Goal: Information Seeking & Learning: Check status

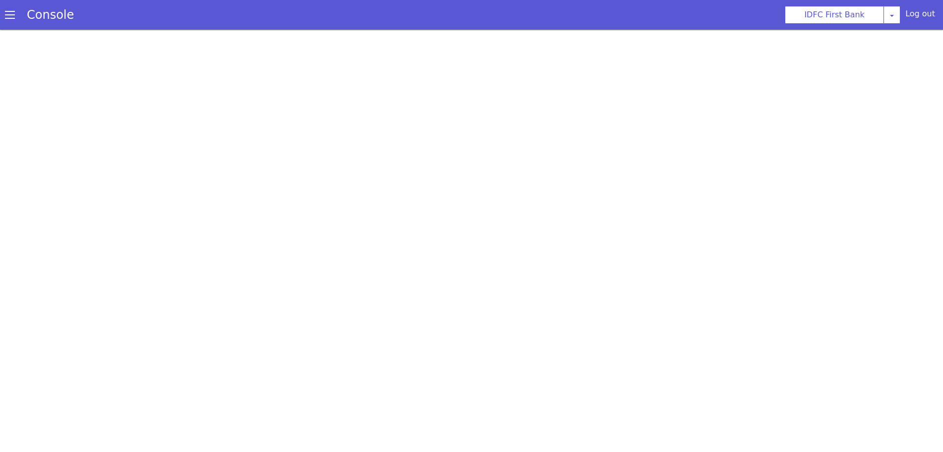
drag, startPoint x: 10, startPoint y: 11, endPoint x: 10, endPoint y: 20, distance: 8.9
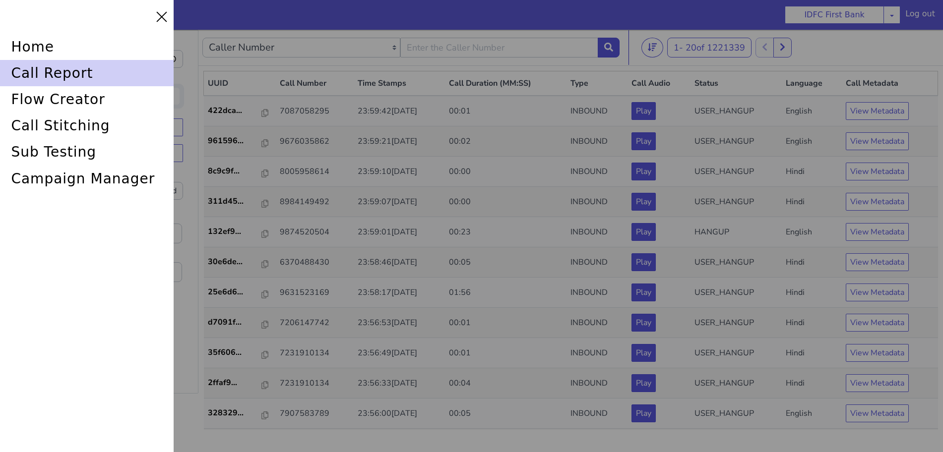
click at [26, 44] on div "call report" at bounding box center [114, 19] width 176 height 52
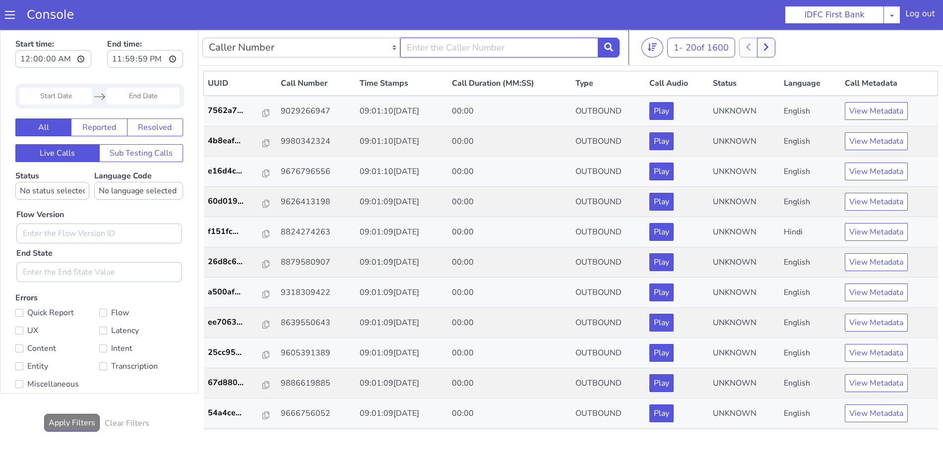
click at [469, 225] on input "text" at bounding box center [460, 224] width 198 height 20
type input "6352248031"
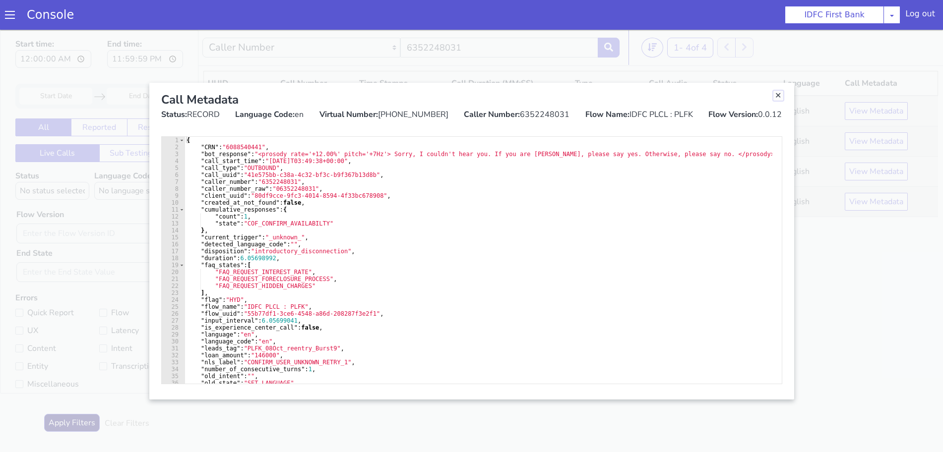
click at [760, 439] on link "Close" at bounding box center [761, 440] width 10 height 10
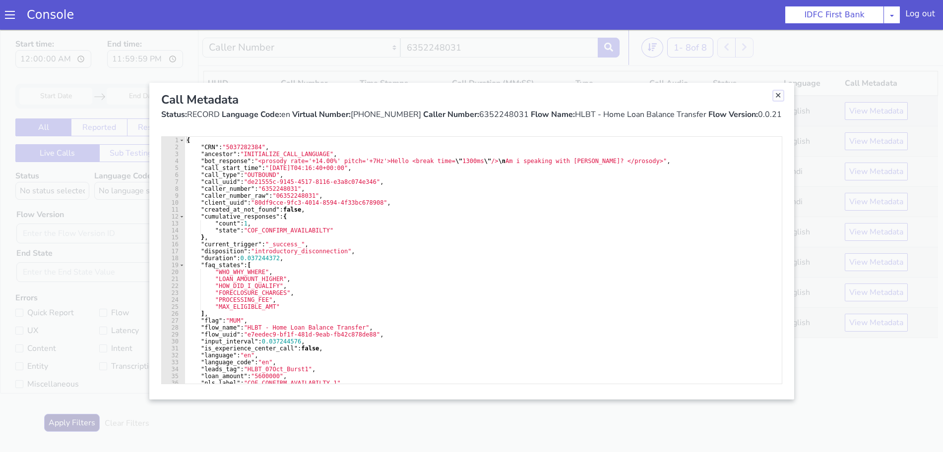
drag, startPoint x: 1022, startPoint y: 750, endPoint x: 1015, endPoint y: 756, distance: 9.8
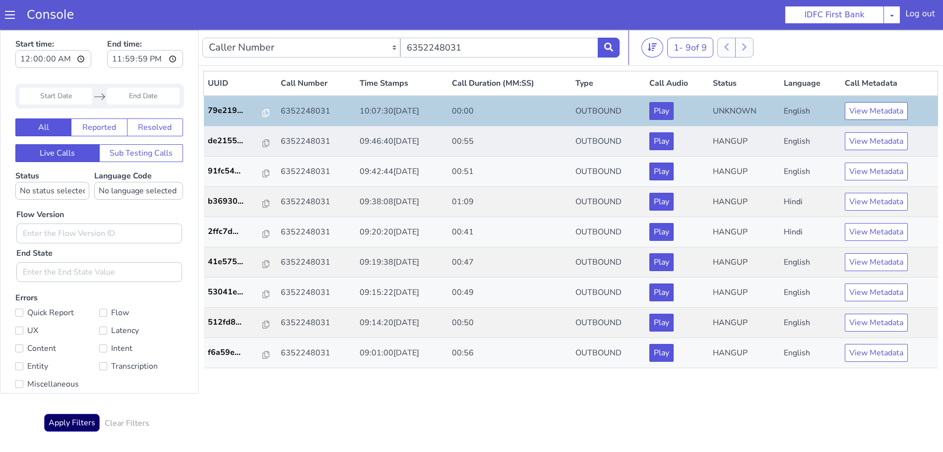
drag, startPoint x: 772, startPoint y: -199, endPoint x: 778, endPoint y: -179, distance: 21.0
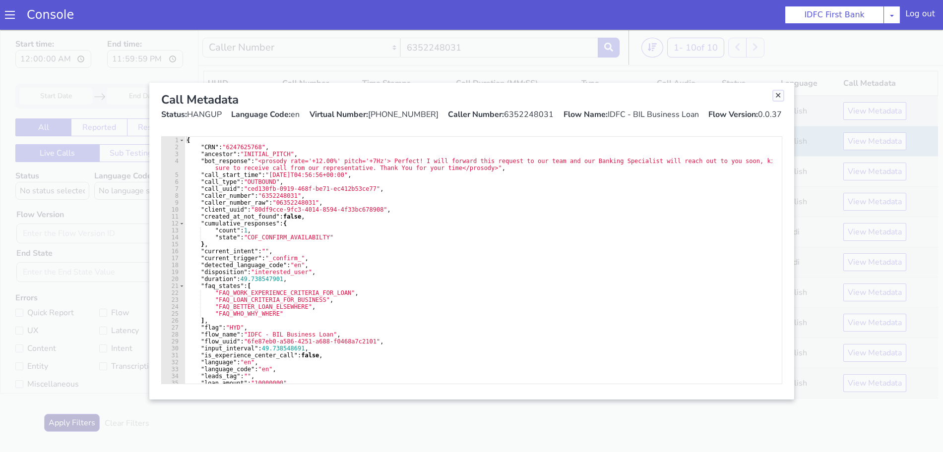
drag, startPoint x: 909, startPoint y: 675, endPoint x: 889, endPoint y: 684, distance: 22.4
